Goal: Information Seeking & Learning: Find contact information

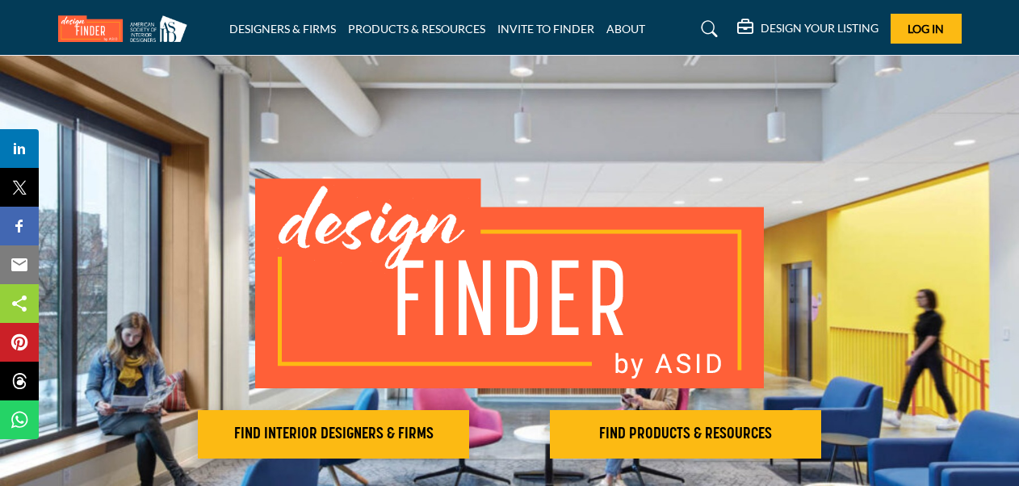
click at [887, 208] on div "FIND INTERIOR DESIGNERS & FIRMS FIND PRODUCTS & RESOURCES Find the products and…" at bounding box center [510, 318] width 904 height 280
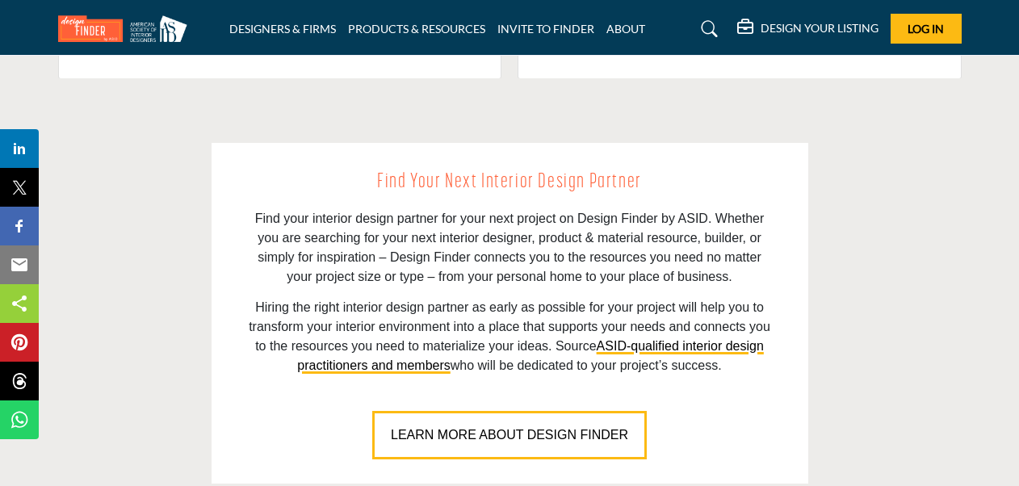
scroll to position [1454, 0]
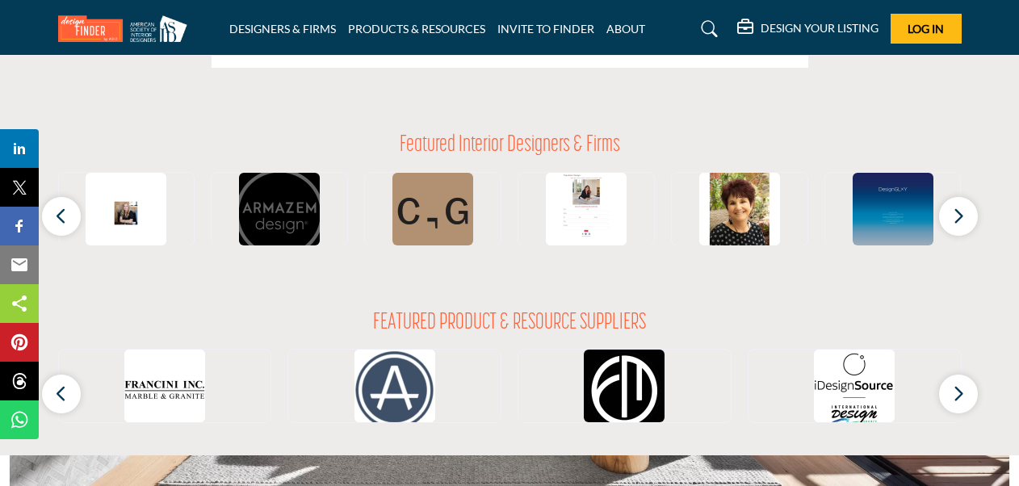
click at [284, 208] on img at bounding box center [279, 213] width 81 height 81
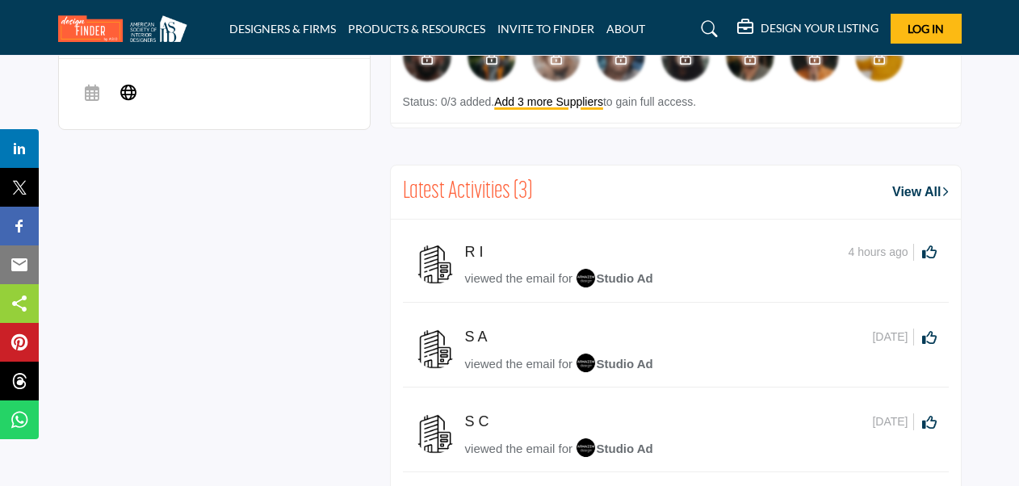
scroll to position [1114, 0]
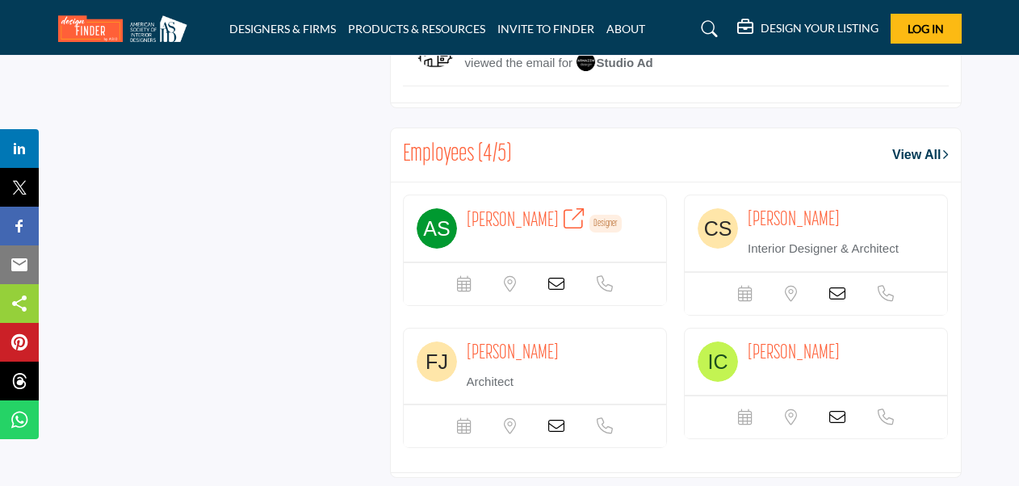
scroll to position [1255, 0]
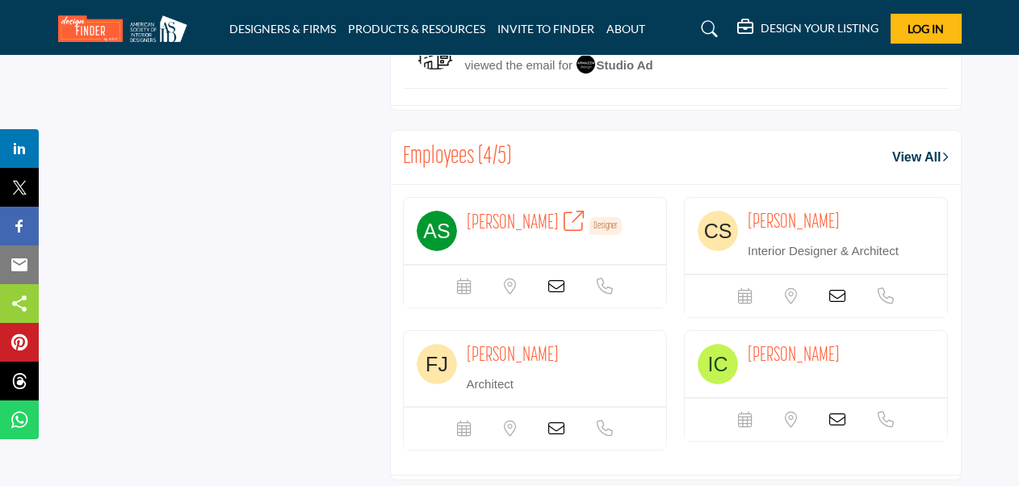
click at [491, 222] on span "[PERSON_NAME]" at bounding box center [513, 223] width 92 height 20
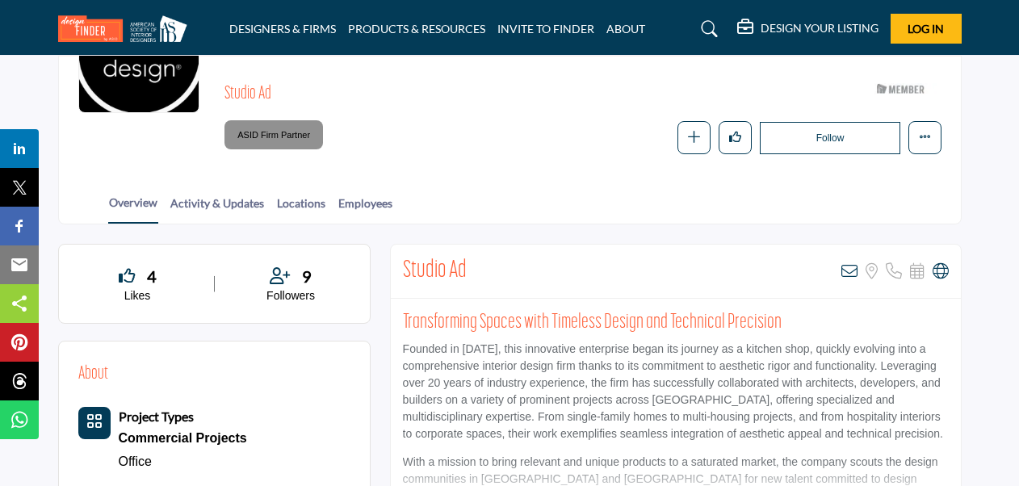
scroll to position [205, 0]
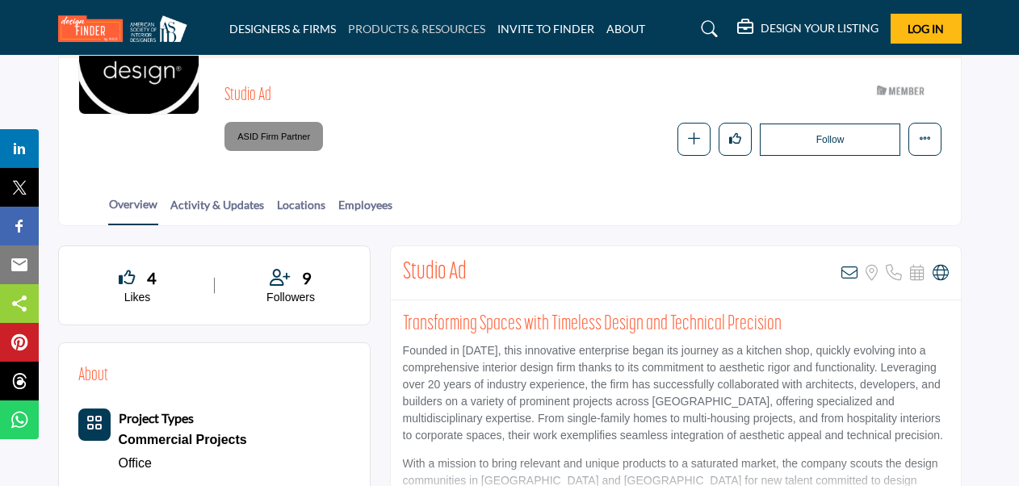
click at [430, 26] on link "PRODUCTS & RESOURCES" at bounding box center [416, 29] width 137 height 14
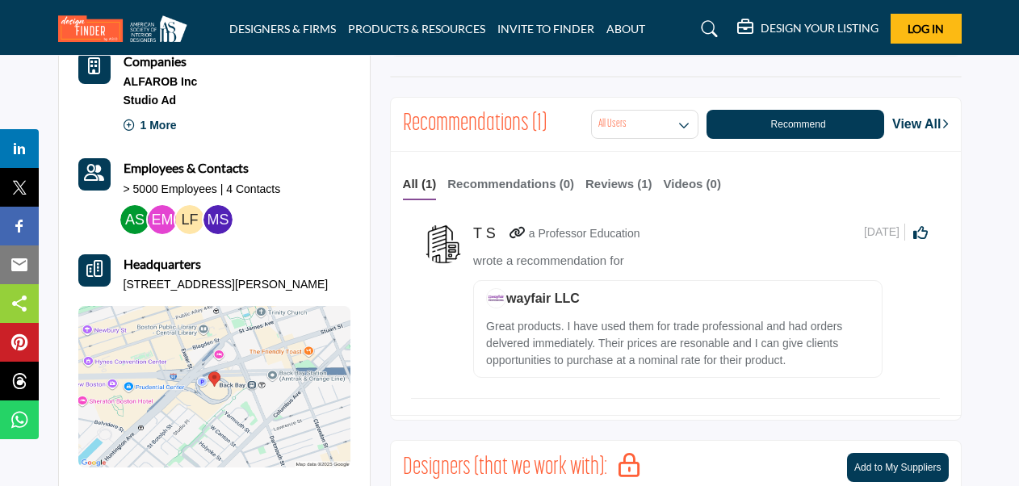
scroll to position [565, 0]
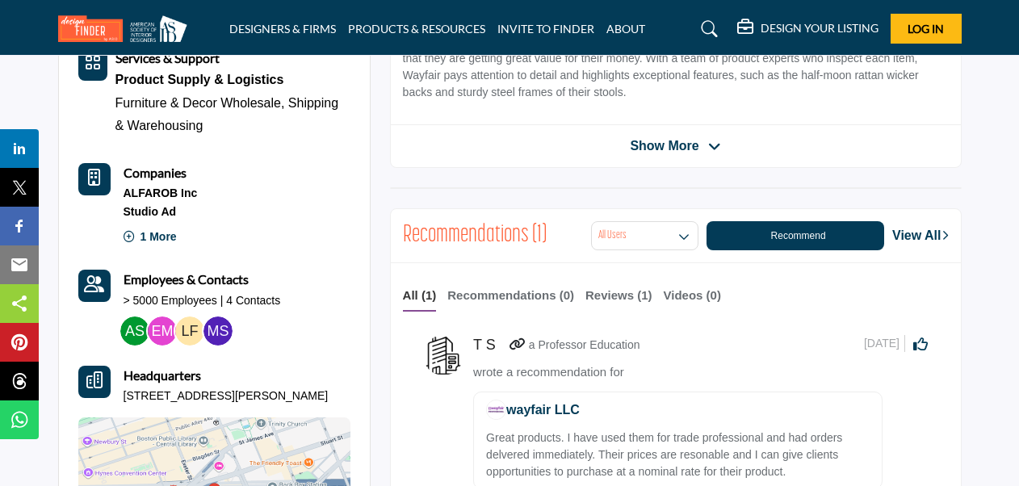
click at [547, 407] on span "wayfair LLC" at bounding box center [533, 410] width 94 height 14
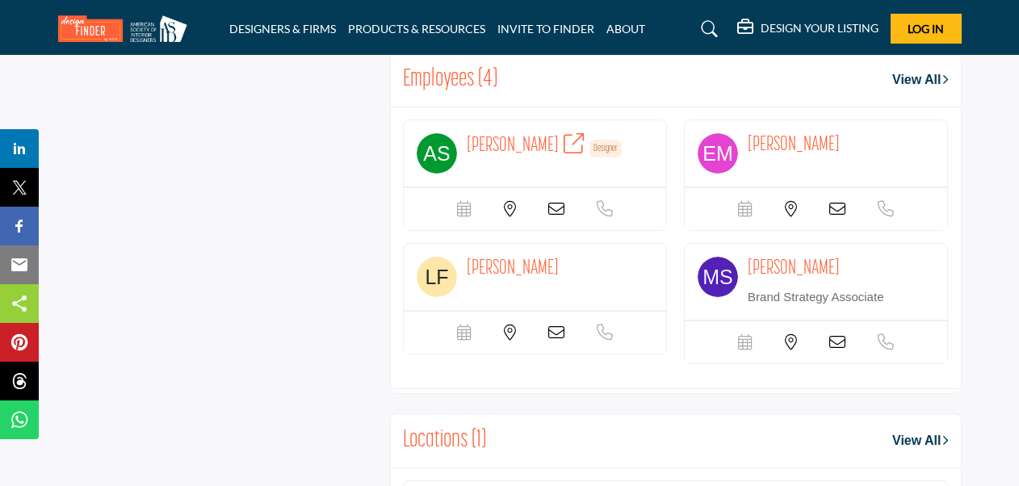
scroll to position [1517, 0]
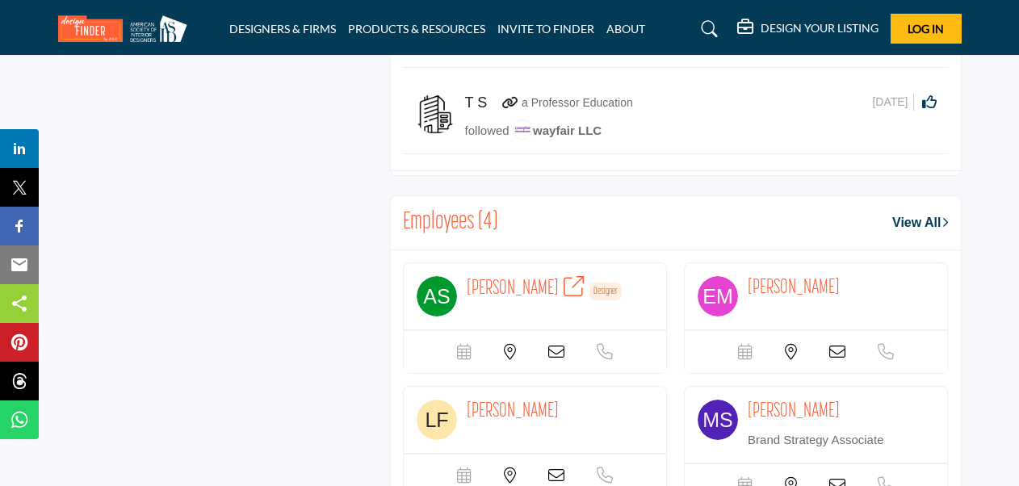
click at [921, 218] on link "View All" at bounding box center [920, 222] width 56 height 19
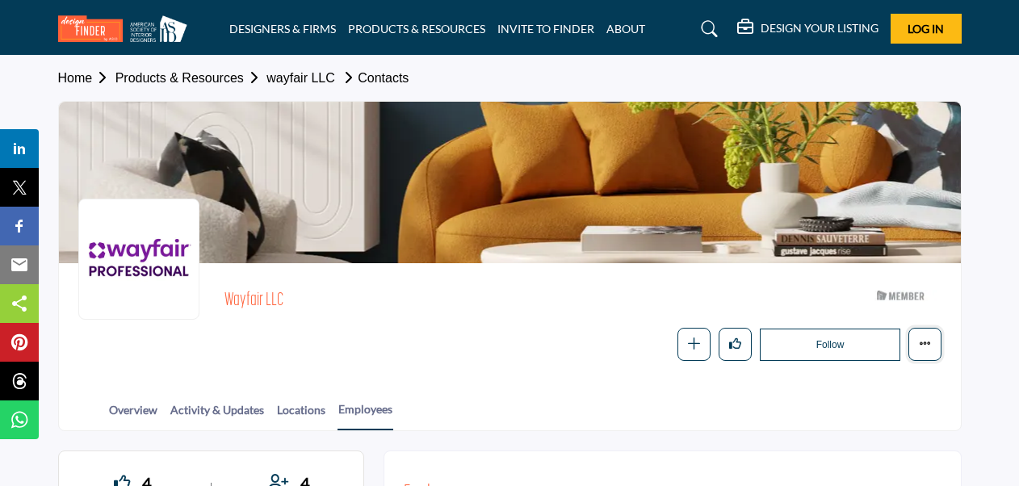
click at [926, 359] on button "More details" at bounding box center [925, 344] width 33 height 33
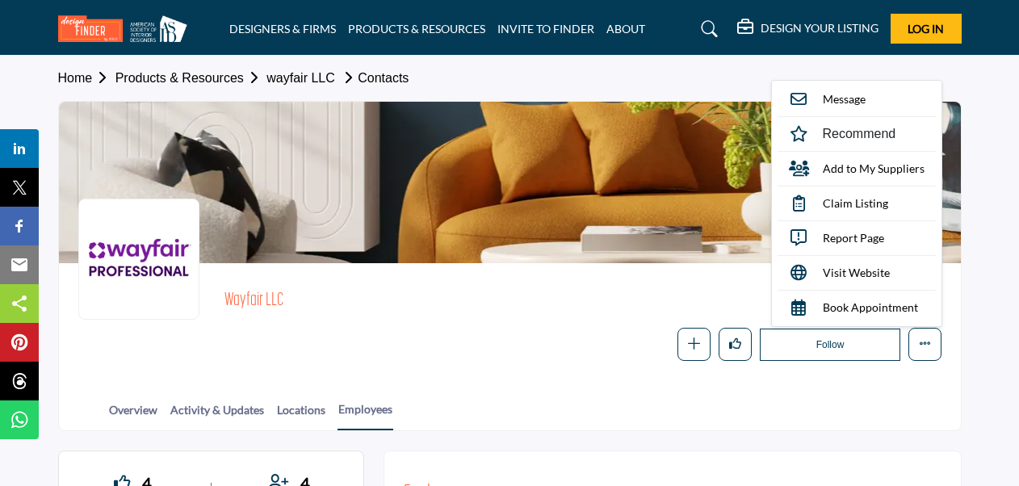
click at [431, 339] on div "Follow Following Message Recommend Add to My Suppliers Claim Listing Report Pag…" at bounding box center [583, 344] width 716 height 33
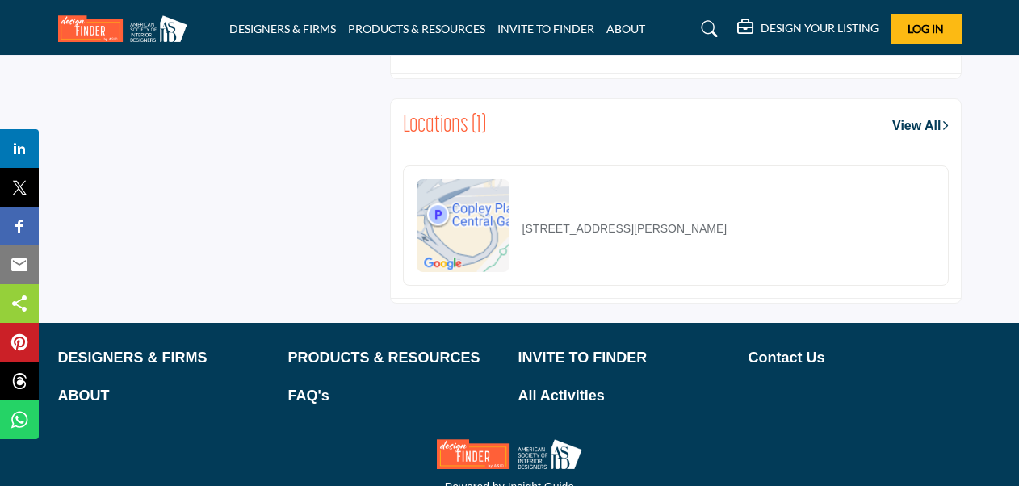
scroll to position [2037, 0]
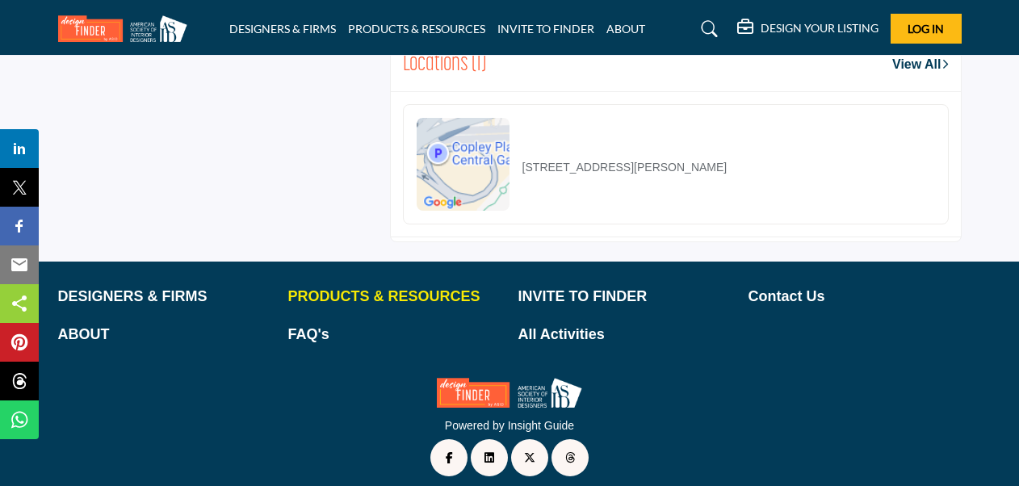
click at [371, 286] on p "PRODUCTS & RESOURCES" at bounding box center [394, 297] width 213 height 22
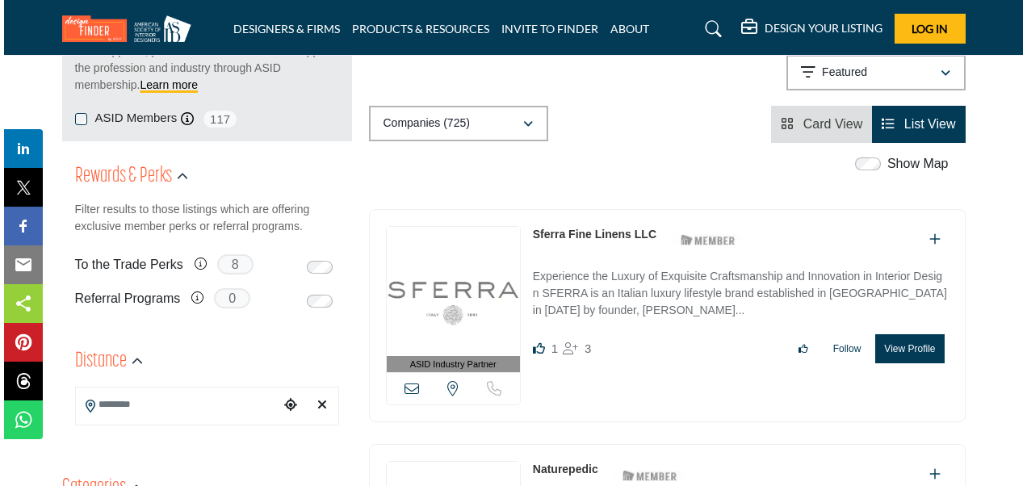
scroll to position [242, 0]
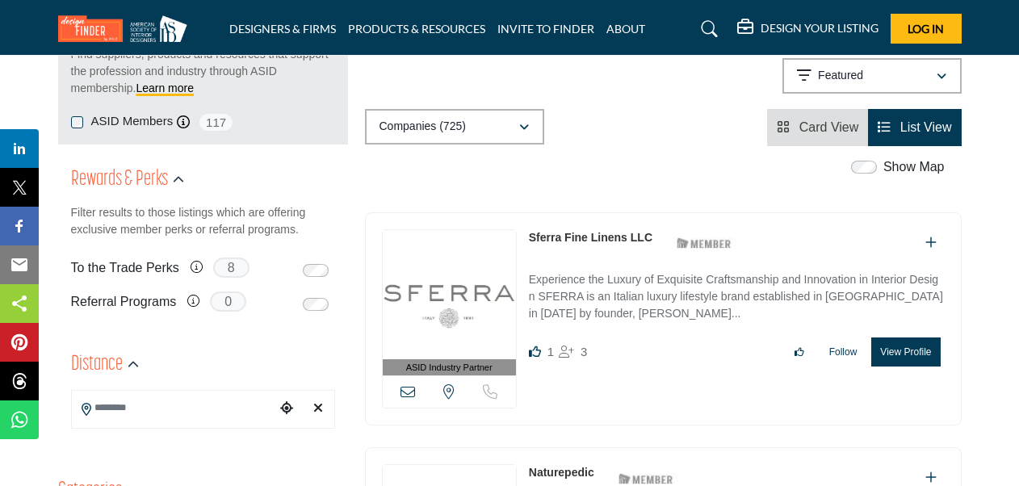
click at [908, 347] on button "View Profile" at bounding box center [905, 352] width 69 height 29
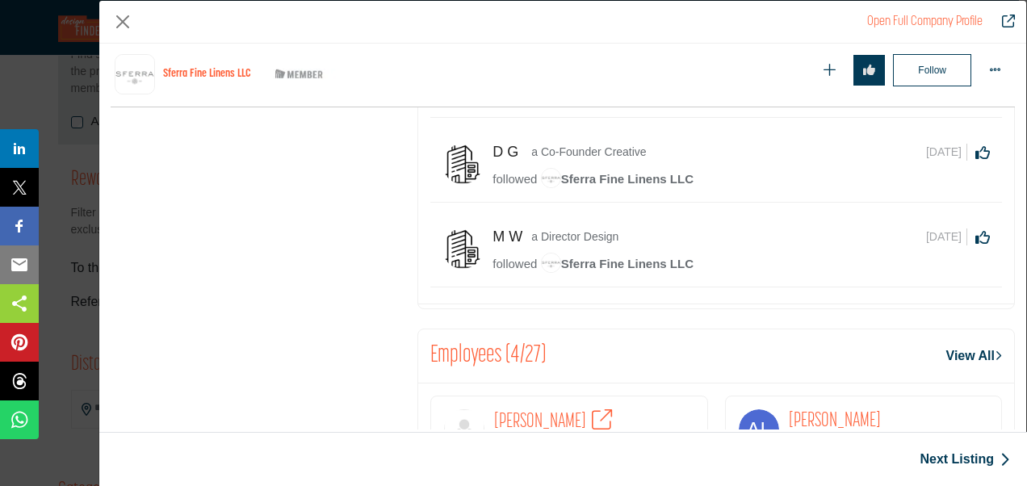
scroll to position [1027, 0]
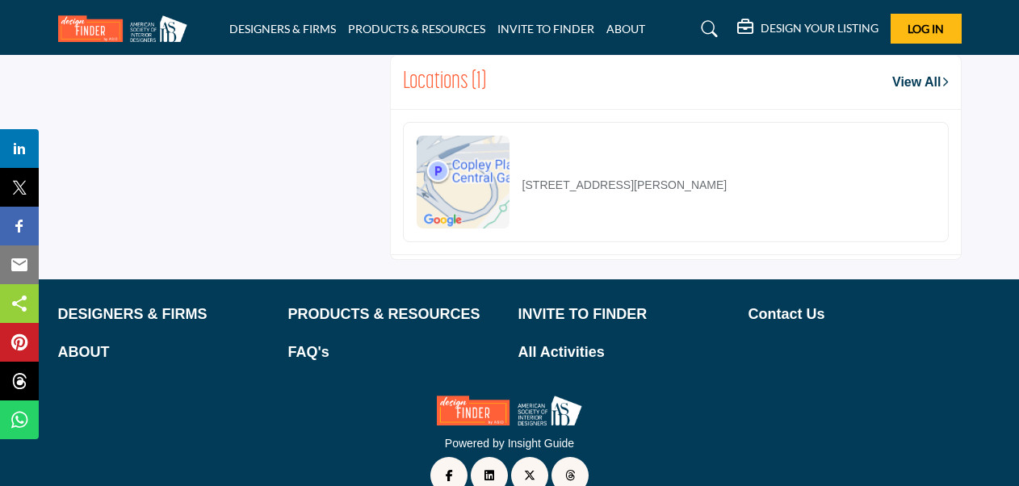
scroll to position [2037, 0]
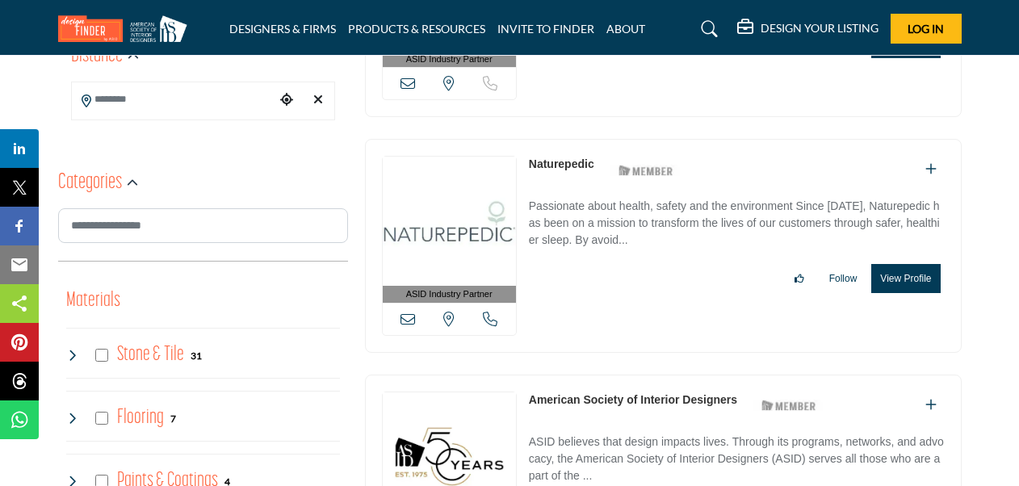
scroll to position [727, 0]
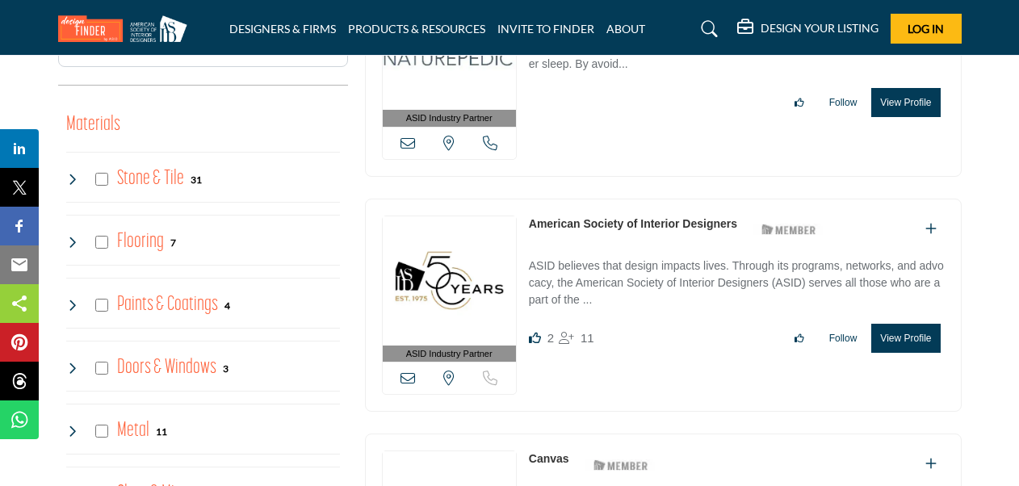
click at [430, 276] on img at bounding box center [449, 280] width 133 height 129
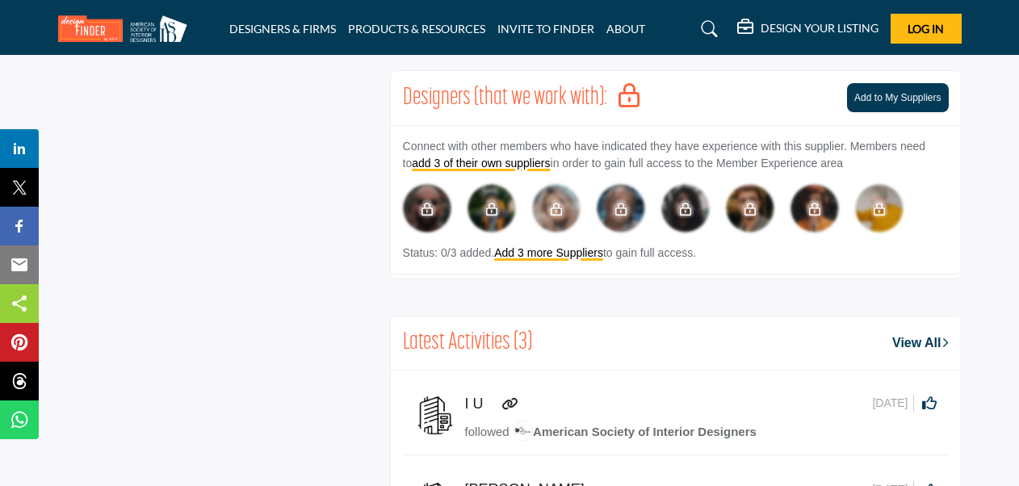
scroll to position [1615, 0]
